Goal: Information Seeking & Learning: Check status

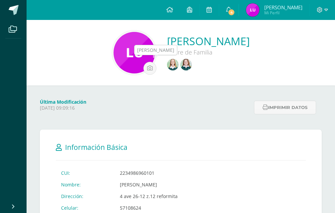
click at [173, 63] on img at bounding box center [173, 65] width 12 height 12
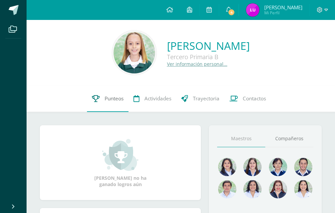
click at [111, 99] on span "Punteos" at bounding box center [114, 98] width 19 height 7
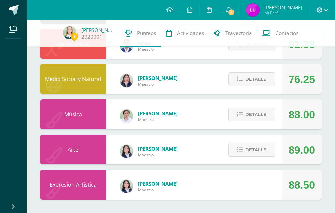
scroll to position [156, 0]
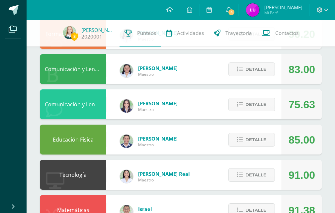
click at [259, 9] on img at bounding box center [252, 9] width 13 height 13
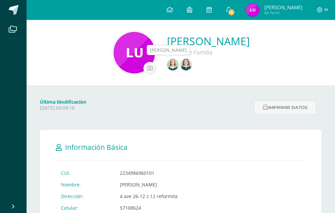
click at [183, 66] on img at bounding box center [186, 65] width 12 height 12
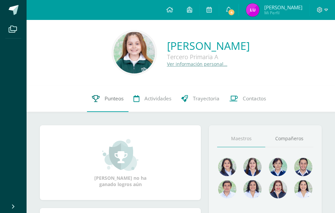
click at [116, 99] on span "Punteos" at bounding box center [114, 98] width 19 height 7
